Goal: Task Accomplishment & Management: Manage account settings

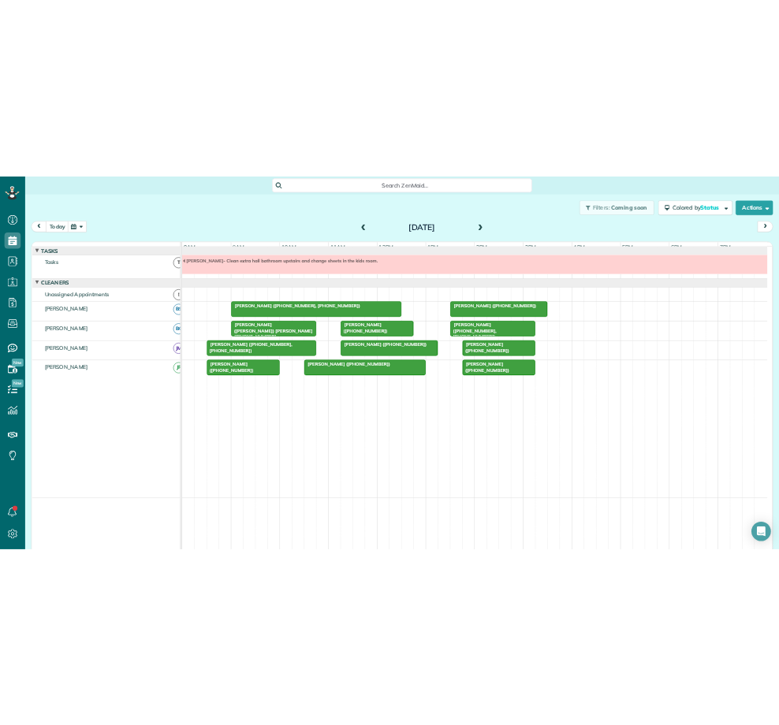
scroll to position [7, 7]
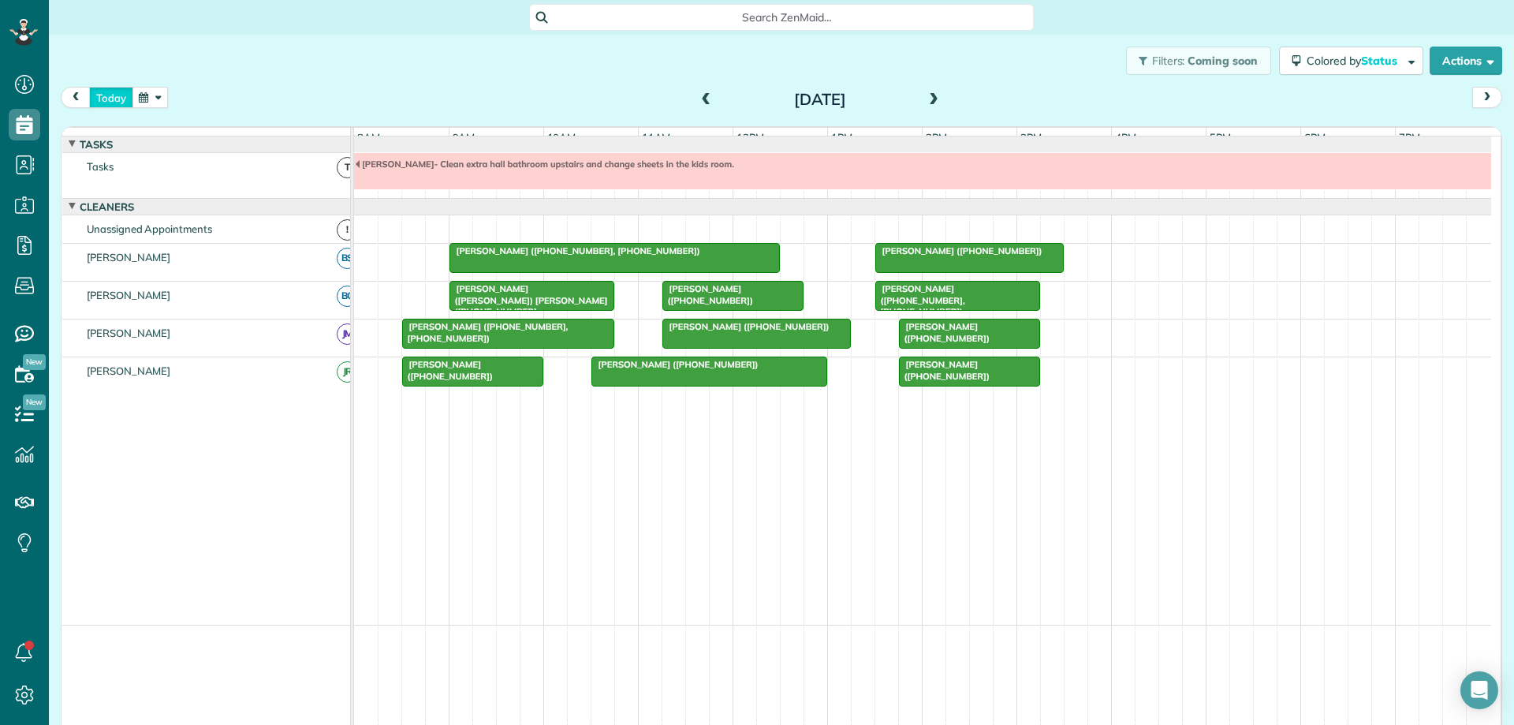
click at [121, 91] on button "today" at bounding box center [111, 97] width 44 height 21
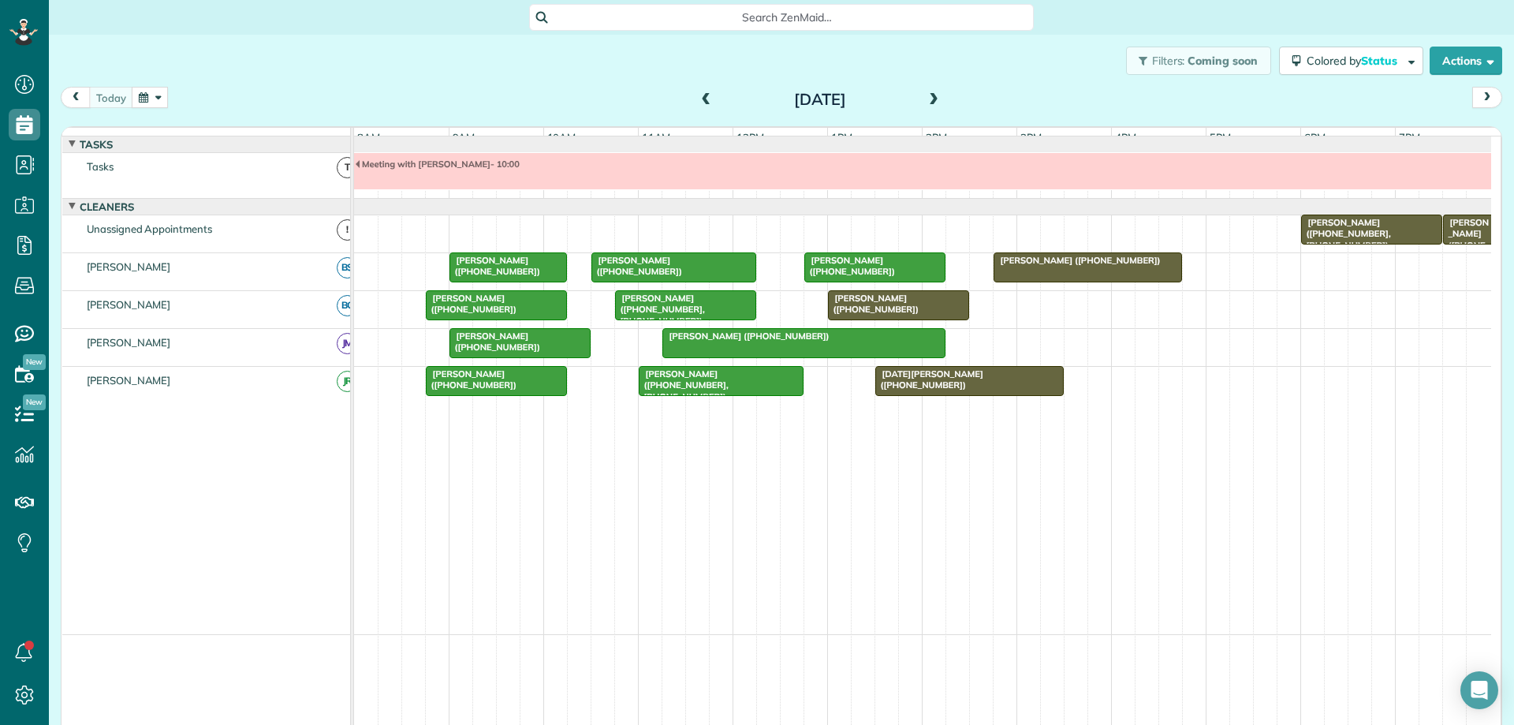
click at [928, 311] on div "[PERSON_NAME] ([PHONE_NUMBER])" at bounding box center [899, 303] width 132 height 23
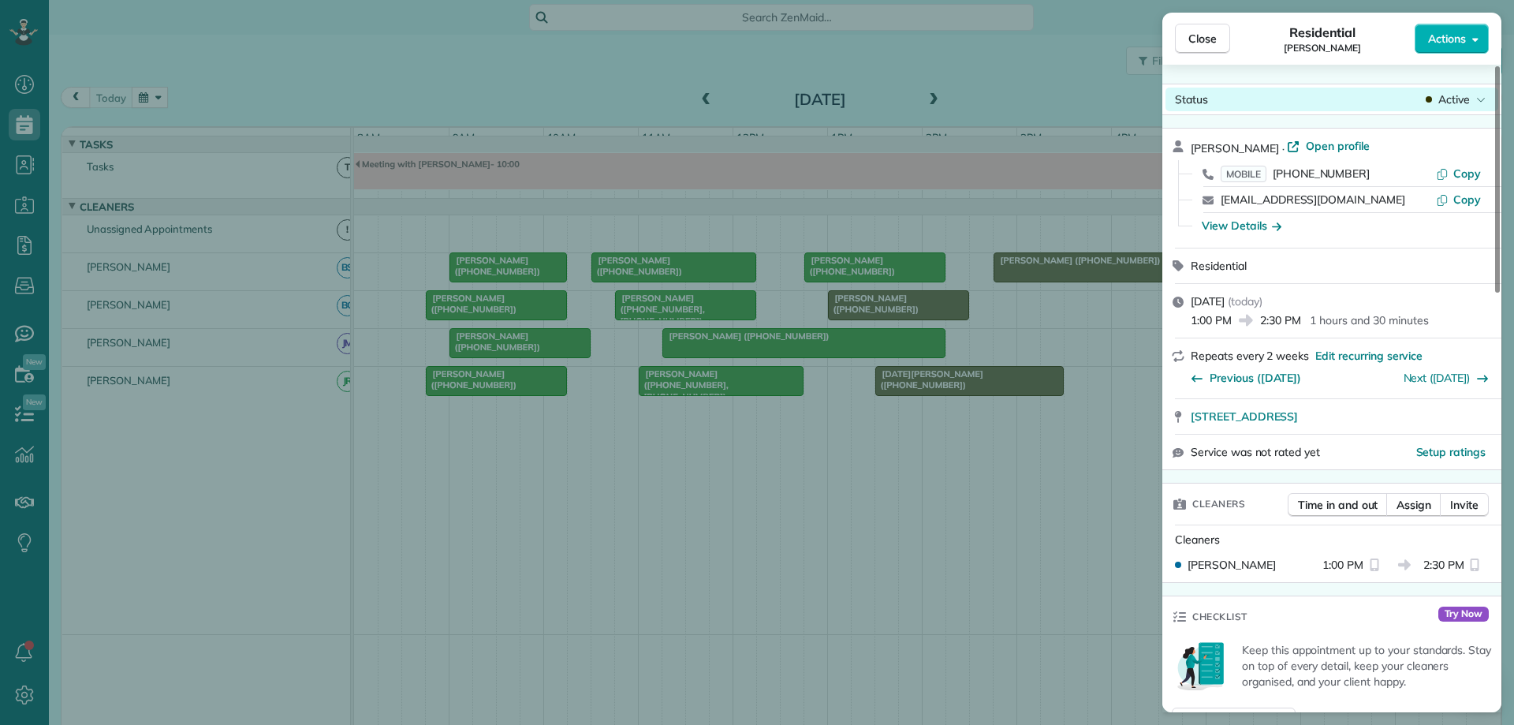
click at [1462, 100] on span "Active" at bounding box center [1454, 99] width 32 height 16
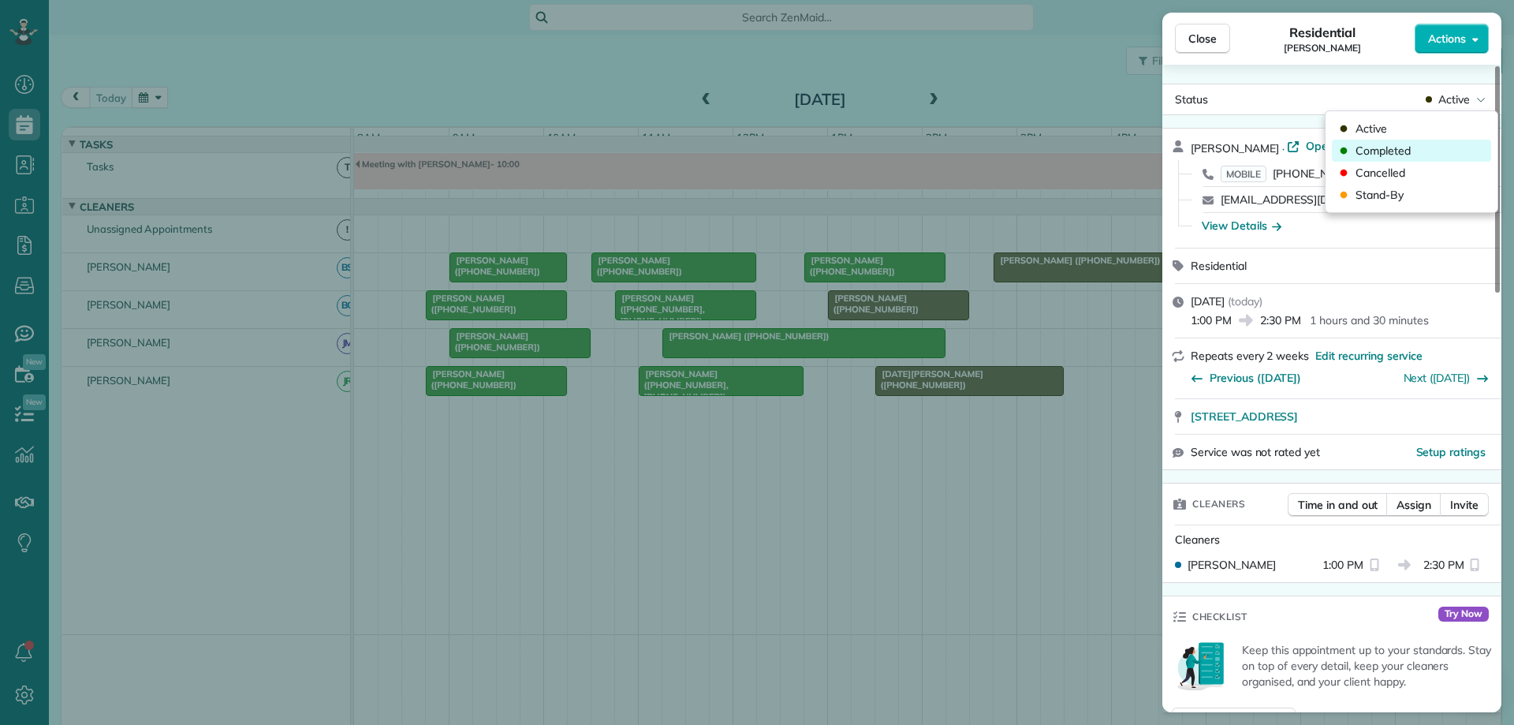
click at [1432, 146] on div "Completed" at bounding box center [1411, 151] width 159 height 22
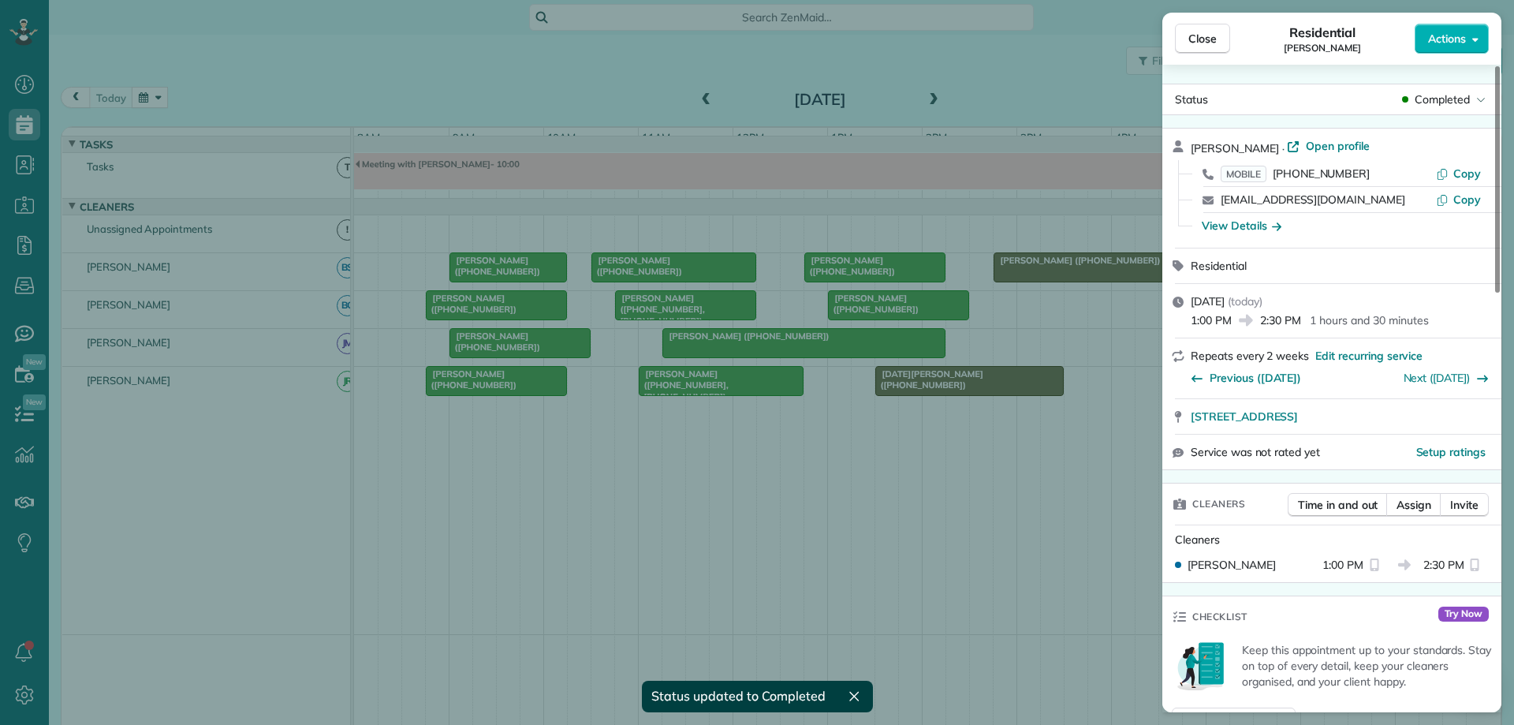
click at [1019, 398] on div "Close Residential [PERSON_NAME] Actions Status Completed [PERSON_NAME] · Open p…" at bounding box center [757, 362] width 1514 height 725
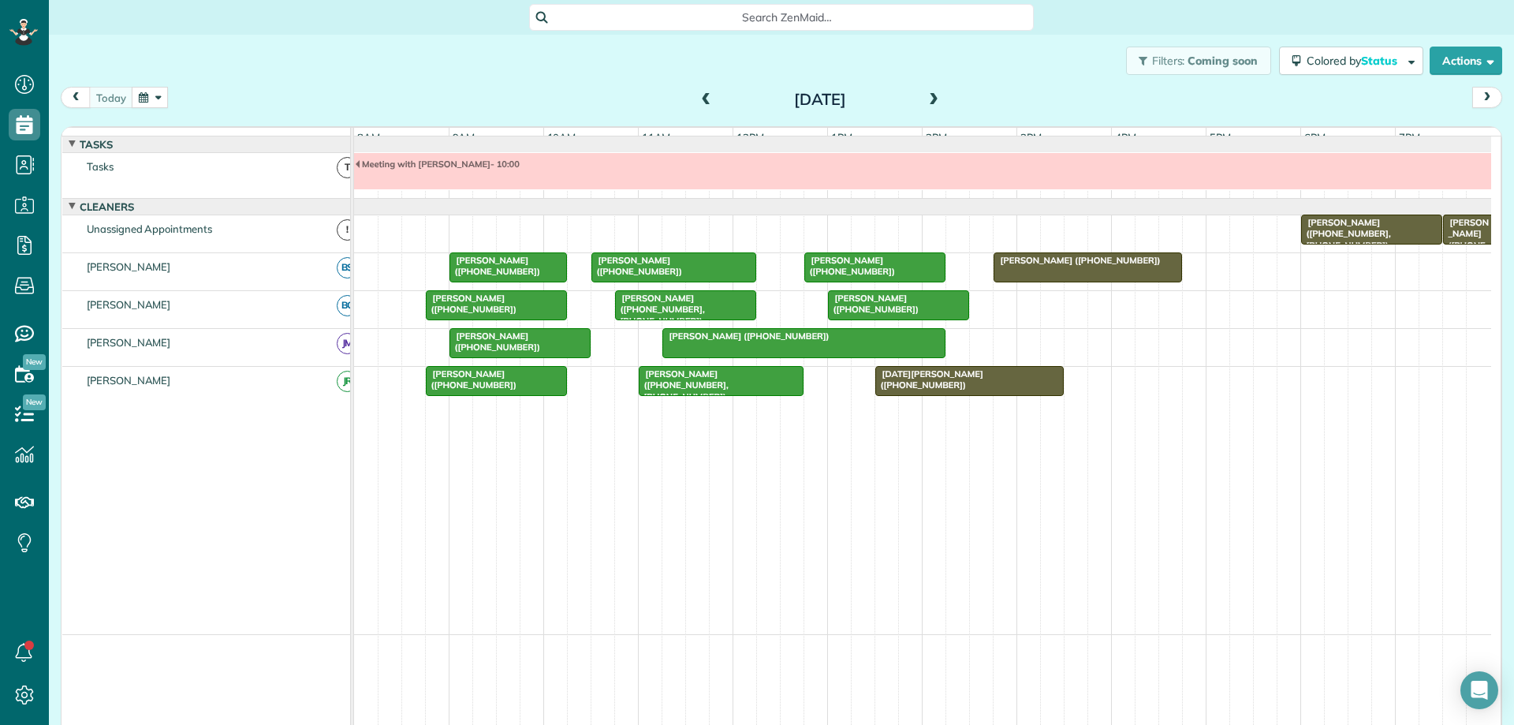
click at [1019, 395] on div at bounding box center [969, 381] width 187 height 28
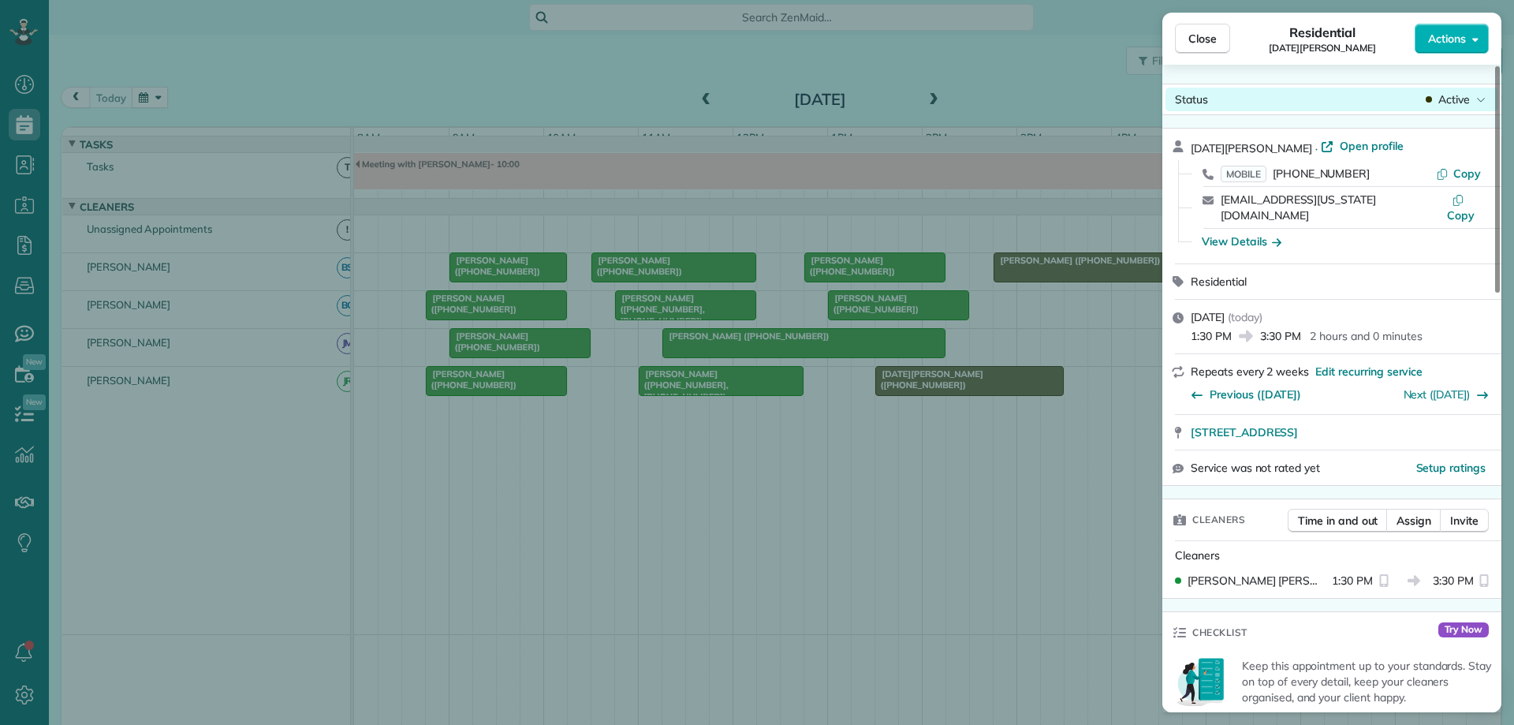
click at [1456, 104] on span "Active" at bounding box center [1454, 99] width 32 height 16
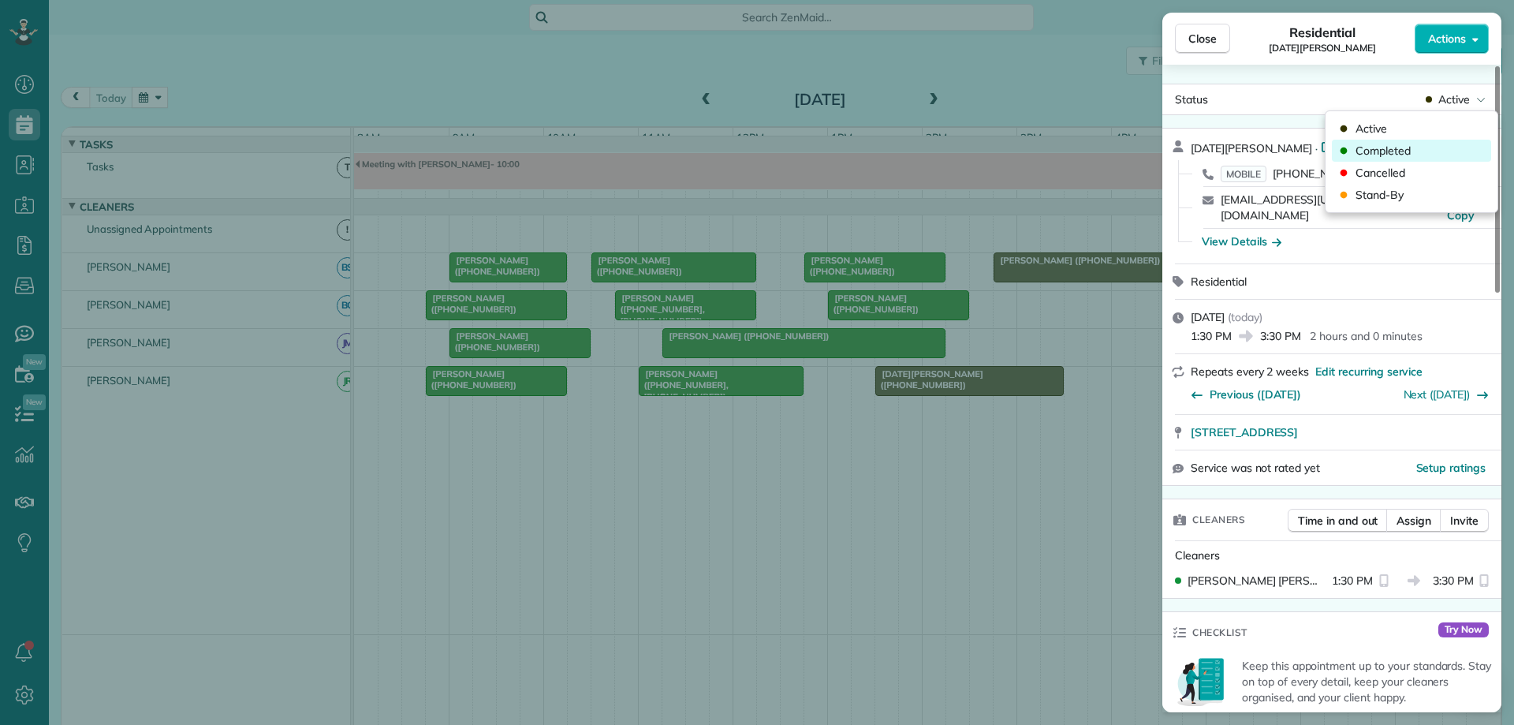
click at [1424, 151] on div "Completed" at bounding box center [1411, 151] width 159 height 22
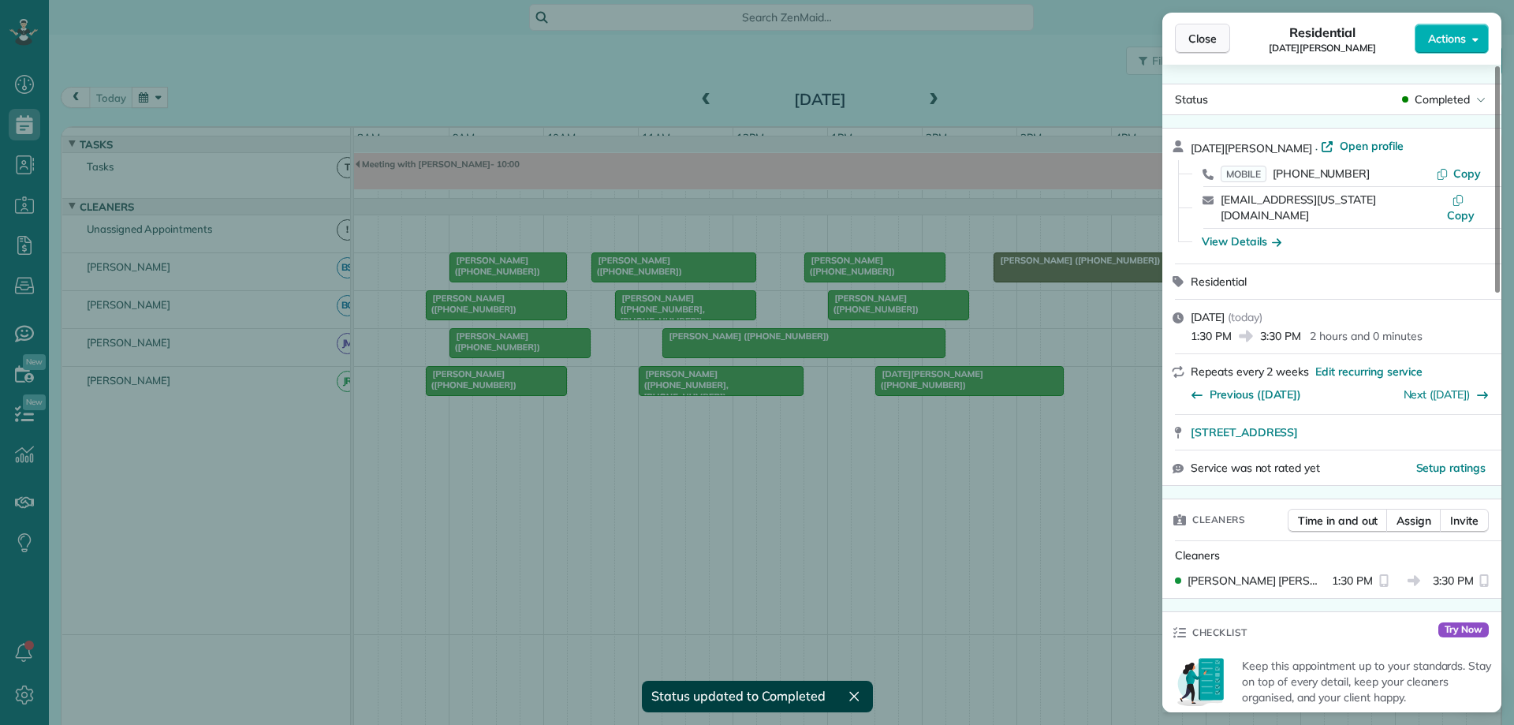
click at [1212, 39] on span "Close" at bounding box center [1202, 39] width 28 height 16
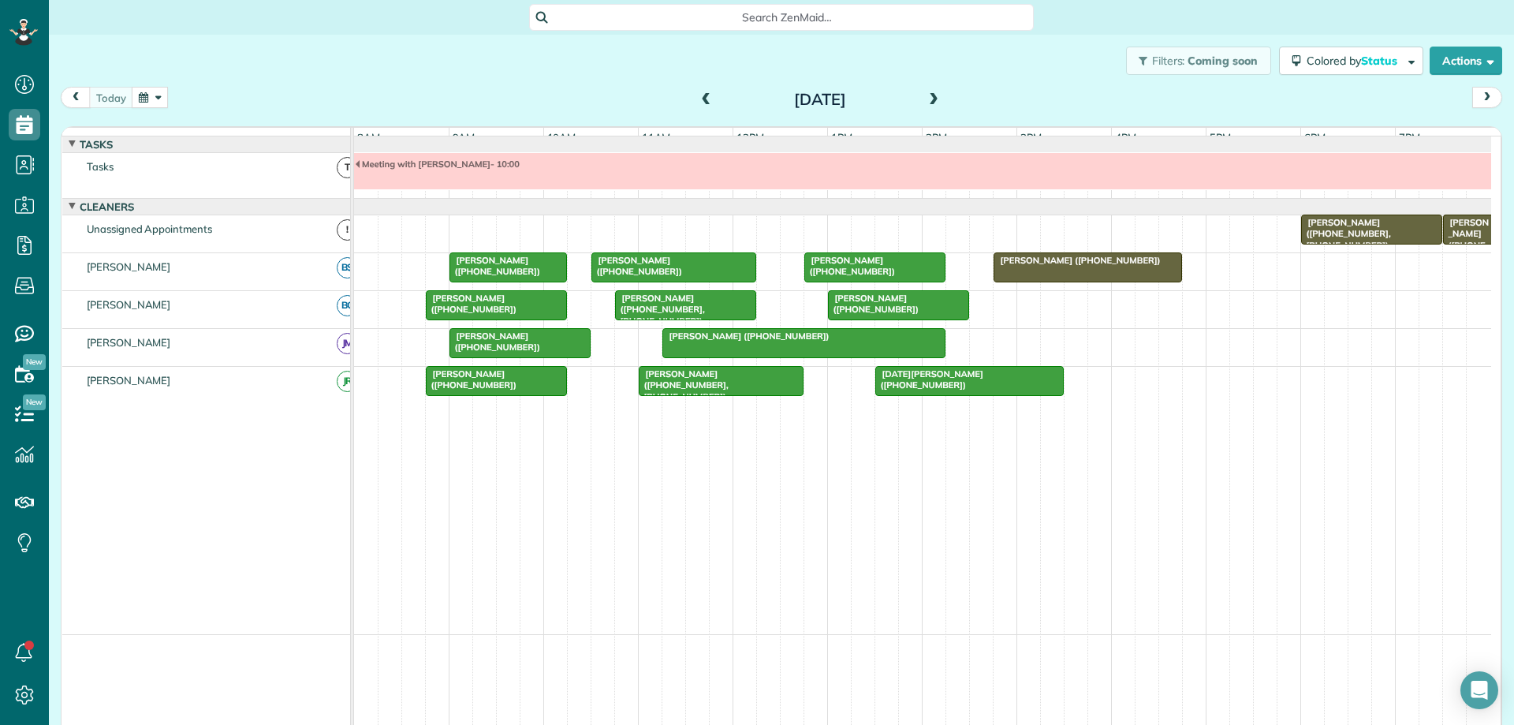
click at [925, 99] on span at bounding box center [933, 100] width 17 height 14
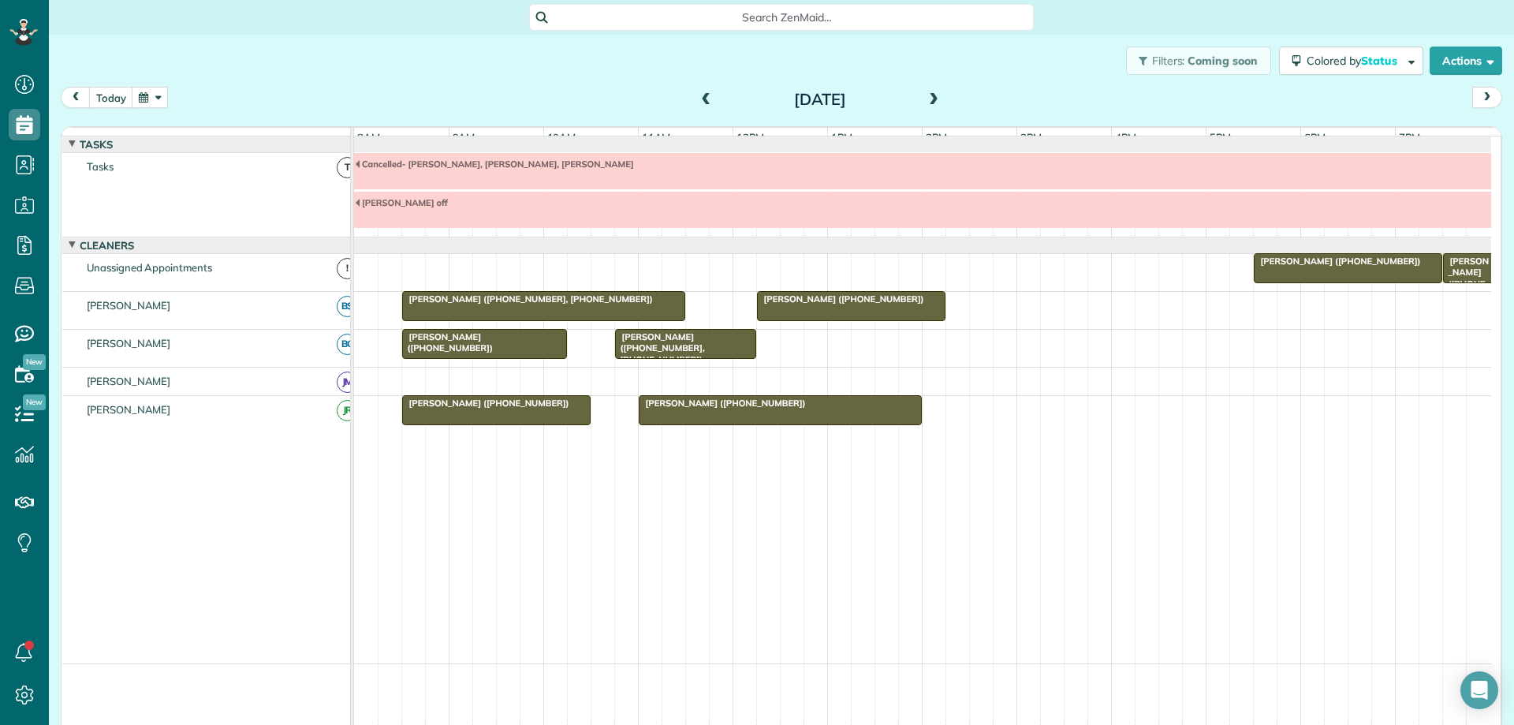
scroll to position [725, 49]
click at [151, 95] on button "button" at bounding box center [150, 97] width 36 height 21
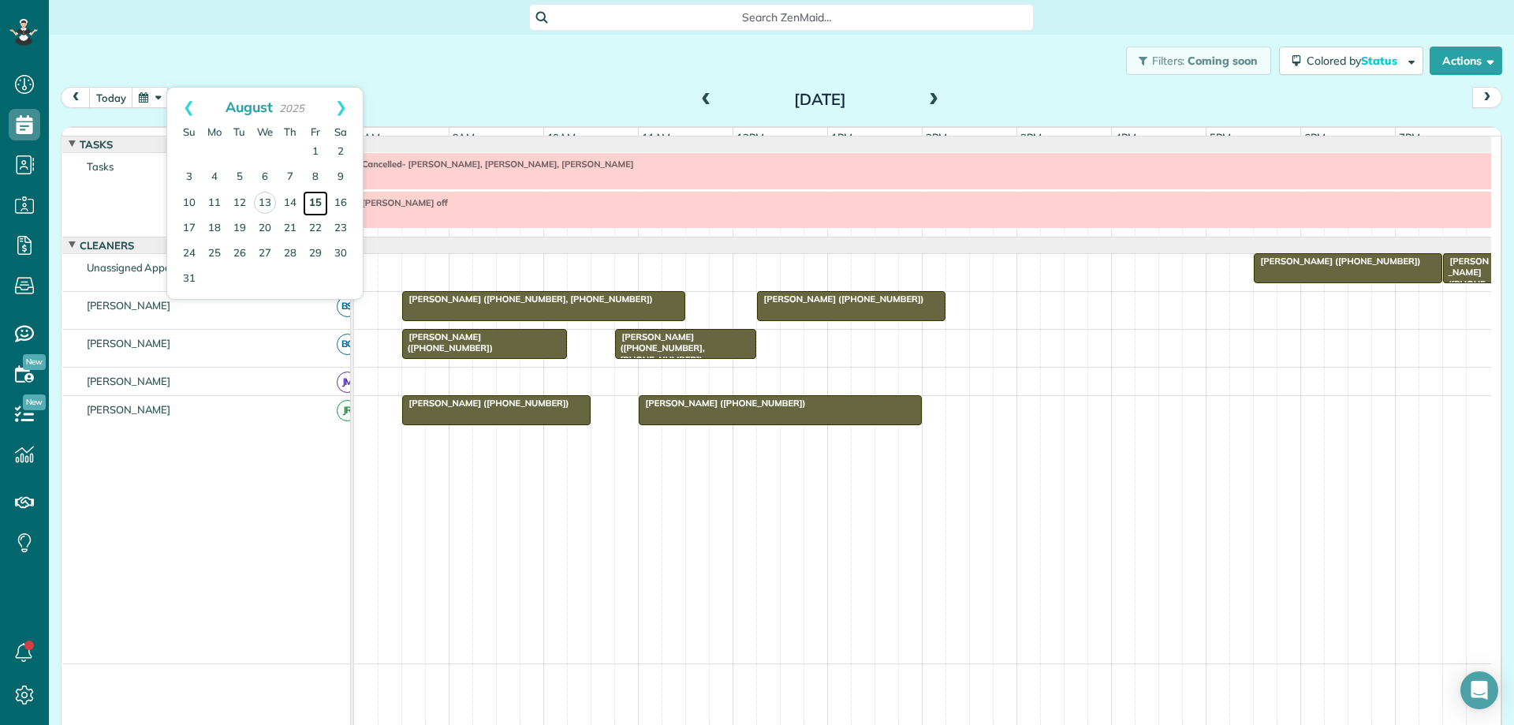
click at [315, 199] on link "15" at bounding box center [315, 203] width 25 height 25
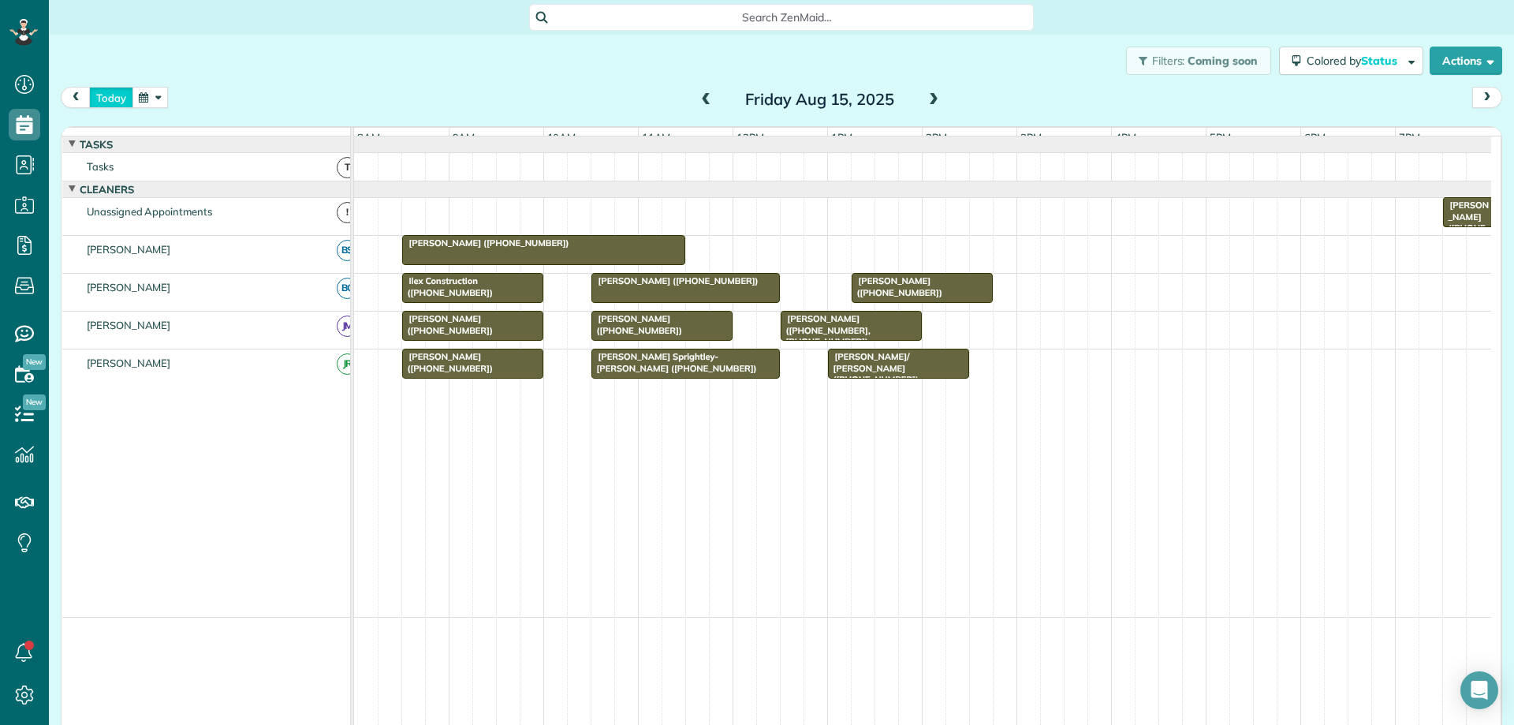
click at [110, 96] on button "today" at bounding box center [111, 97] width 44 height 21
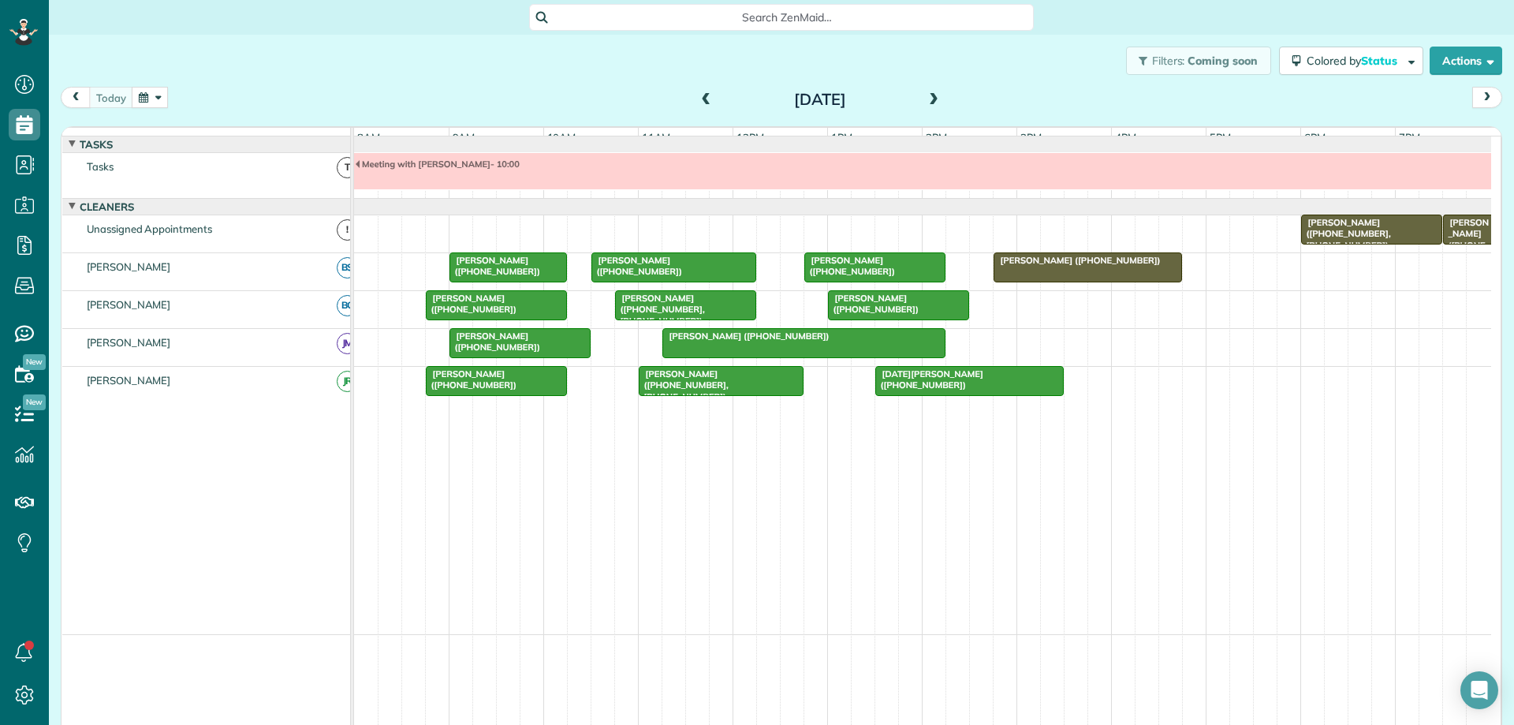
click at [925, 95] on span at bounding box center [933, 100] width 17 height 14
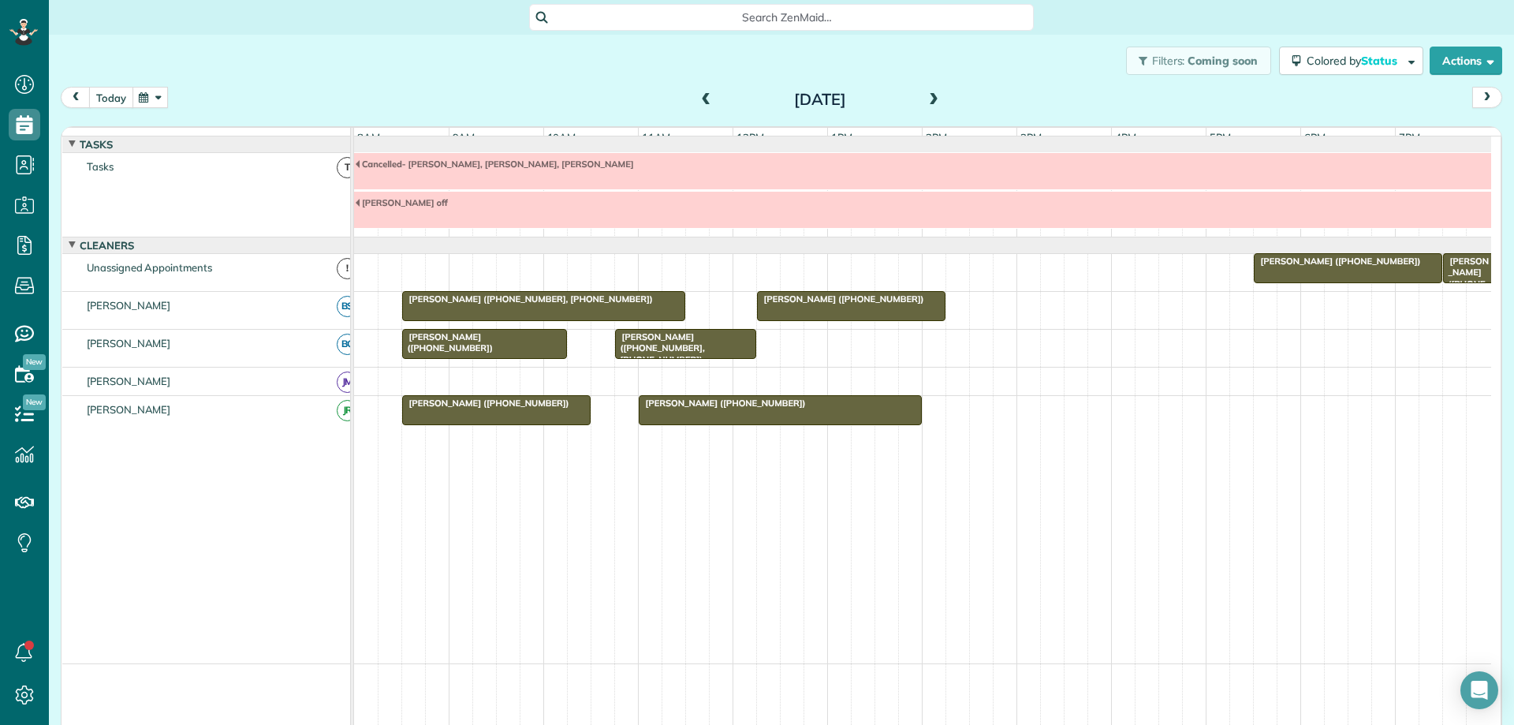
click at [117, 95] on button "today" at bounding box center [111, 97] width 44 height 21
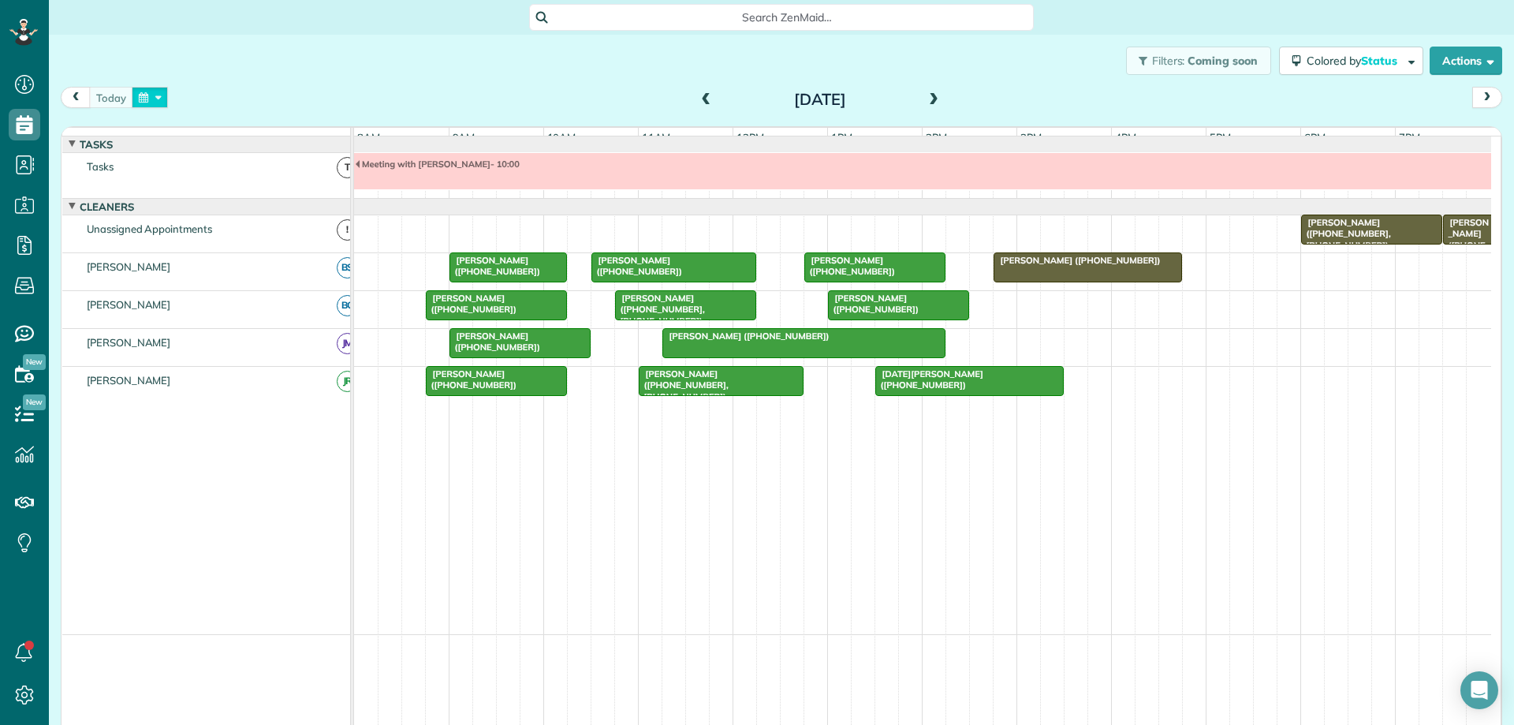
click at [147, 95] on button "button" at bounding box center [150, 97] width 36 height 21
click at [931, 99] on span at bounding box center [933, 100] width 17 height 14
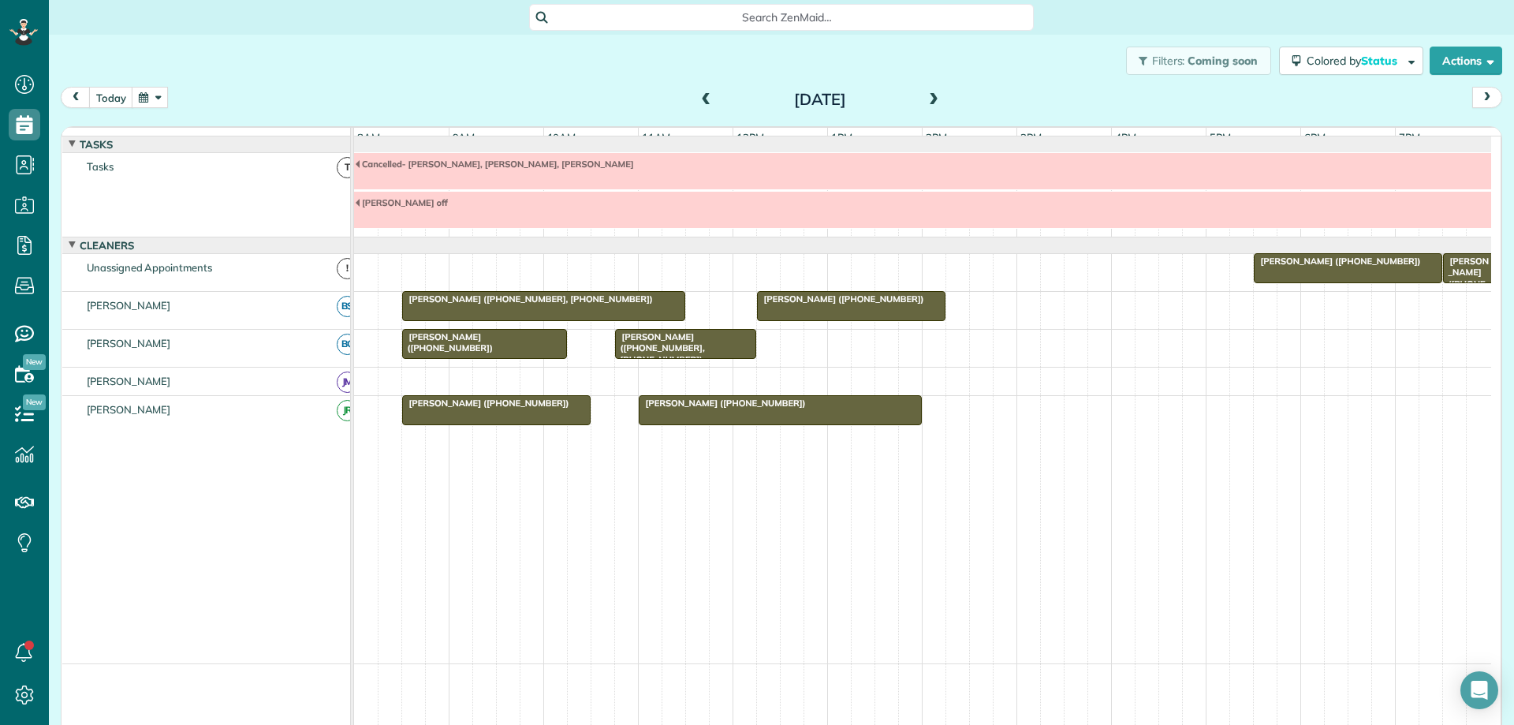
click at [927, 98] on span at bounding box center [933, 100] width 17 height 14
